Goal: Information Seeking & Learning: Learn about a topic

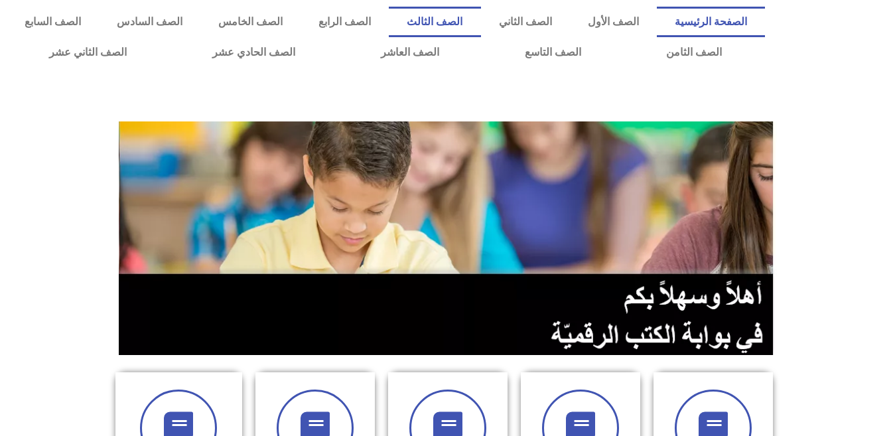
click at [480, 29] on link "الصف الثالث" at bounding box center [435, 22] width 92 height 31
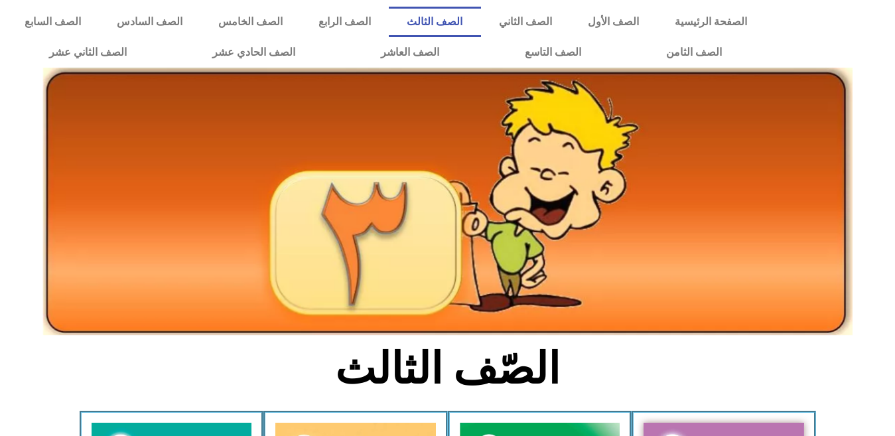
scroll to position [381, 0]
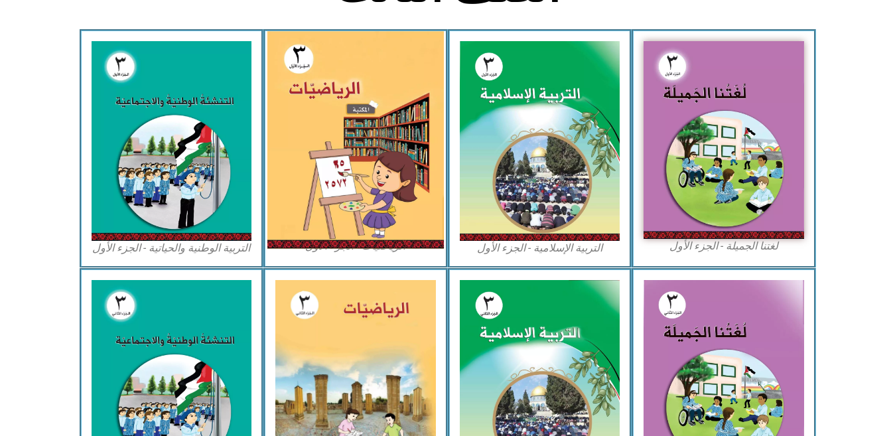
click at [369, 111] on img at bounding box center [355, 140] width 176 height 218
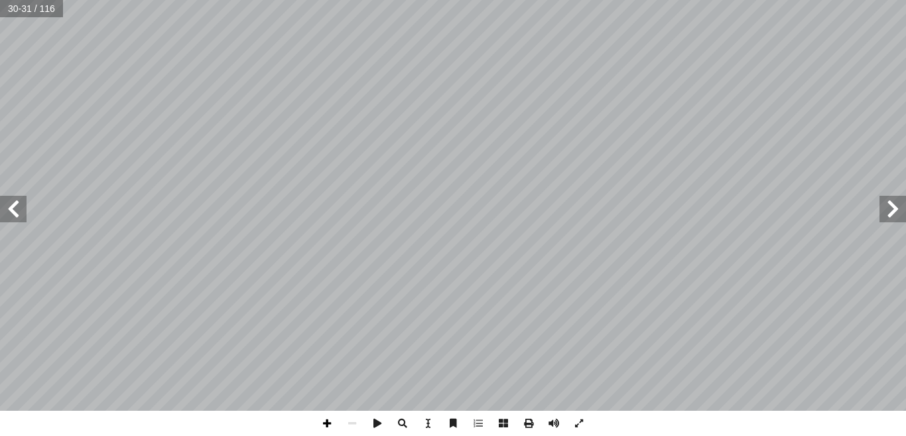
click at [325, 413] on span at bounding box center [326, 423] width 25 height 25
click at [326, 425] on span at bounding box center [326, 423] width 25 height 25
click at [356, 416] on span at bounding box center [352, 423] width 25 height 25
click at [331, 421] on span at bounding box center [326, 423] width 25 height 25
